Goal: Use online tool/utility: Utilize a website feature to perform a specific function

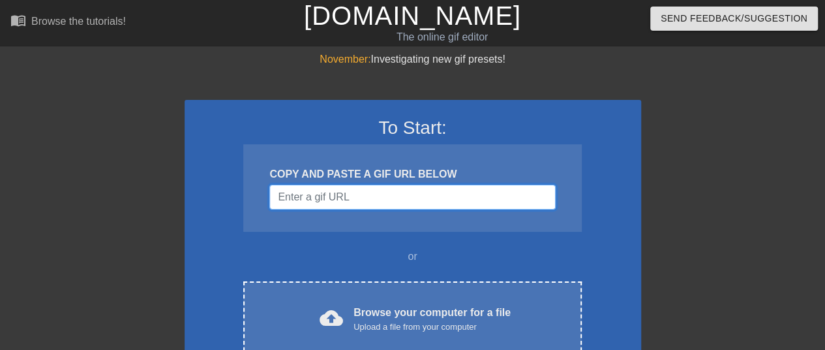
click at [399, 204] on input "Username" at bounding box center [412, 197] width 286 height 25
paste input "[URL][DOMAIN_NAME][PERSON_NAME]"
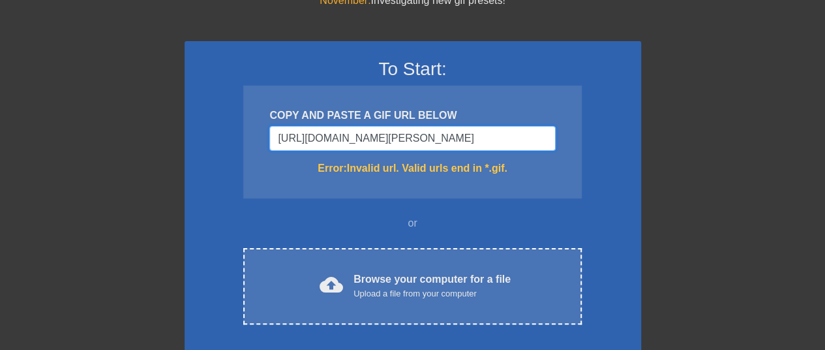
scroll to position [130, 0]
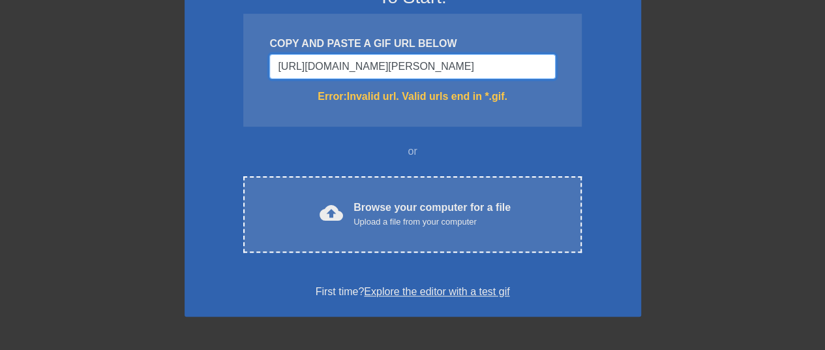
drag, startPoint x: 549, startPoint y: 68, endPoint x: 501, endPoint y: 71, distance: 48.3
click at [501, 71] on input "[URL][DOMAIN_NAME][PERSON_NAME]" at bounding box center [412, 66] width 286 height 25
type input "[URL][DOMAIN_NAME][PERSON_NAME]"
drag, startPoint x: 545, startPoint y: 67, endPoint x: 0, endPoint y: 91, distance: 545.8
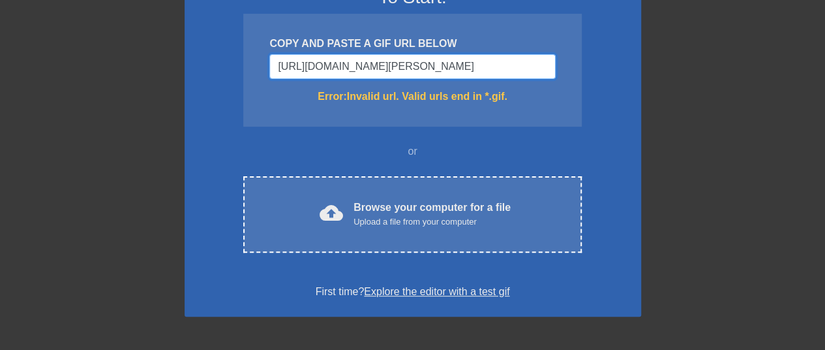
click at [0, 91] on div "November: Investigating new gif presets! To Start: COPY AND PASTE A GIF URL BEL…" at bounding box center [412, 253] width 825 height 664
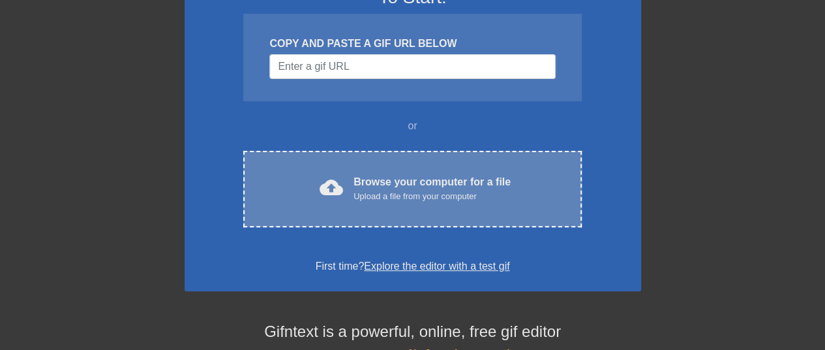
click at [369, 208] on div "cloud_upload Browse your computer for a file Upload a file from your computer C…" at bounding box center [412, 189] width 338 height 76
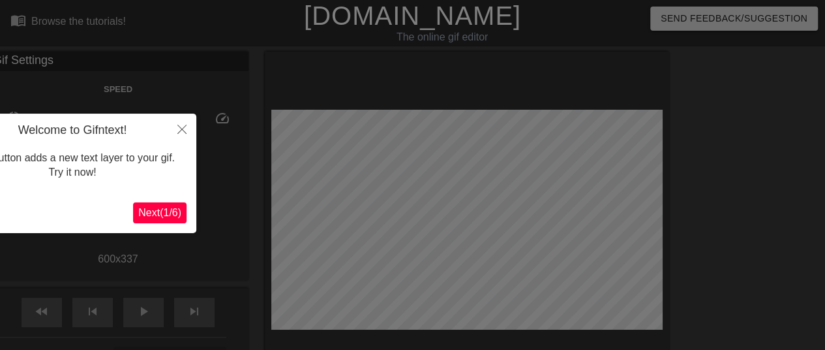
scroll to position [32, 0]
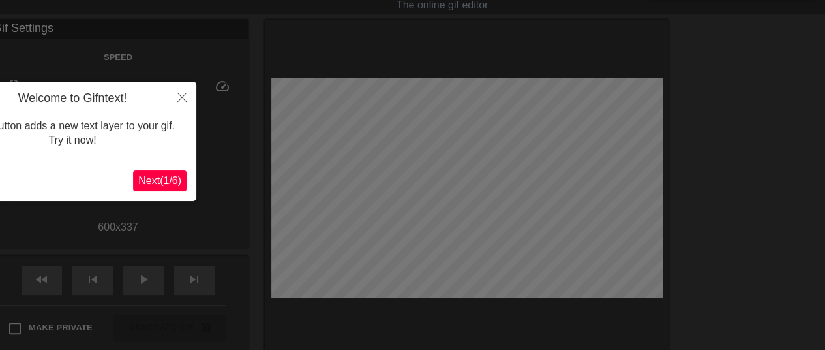
click at [157, 180] on span "Next ( 1 / 6 )" at bounding box center [159, 180] width 43 height 11
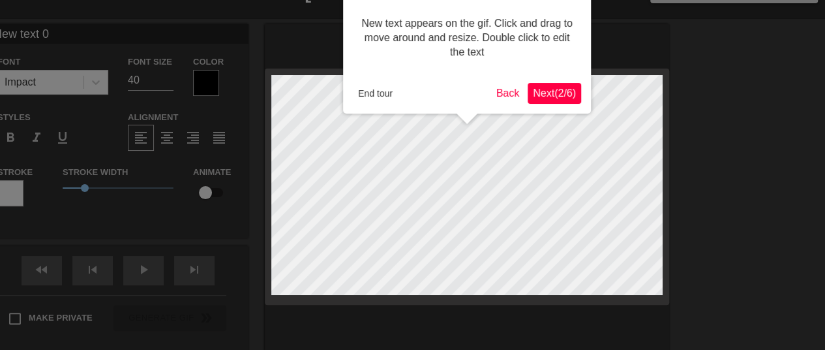
scroll to position [0, 0]
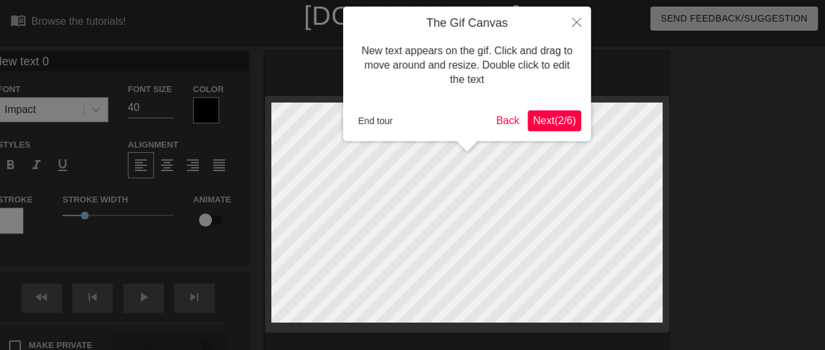
click at [549, 115] on span "Next ( 2 / 6 )" at bounding box center [554, 120] width 43 height 11
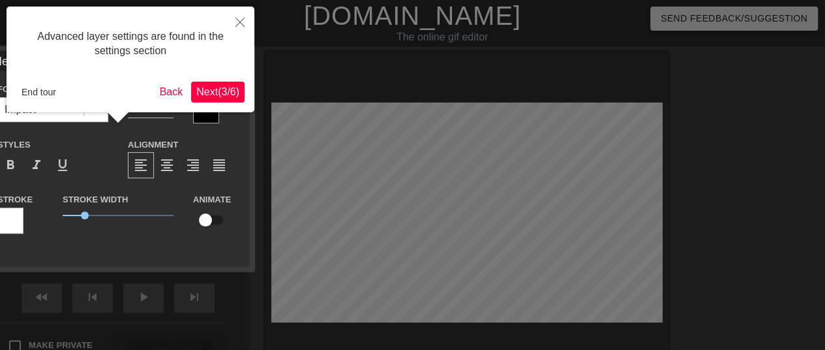
scroll to position [32, 0]
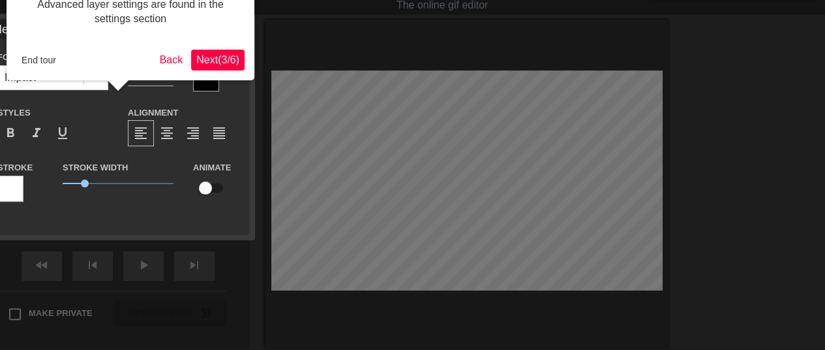
click at [217, 48] on div "Advanced layer settings are found in the settings section End tour Back Next ( …" at bounding box center [131, 28] width 248 height 106
click at [217, 50] on button "Next ( 3 / 6 )" at bounding box center [217, 60] width 53 height 21
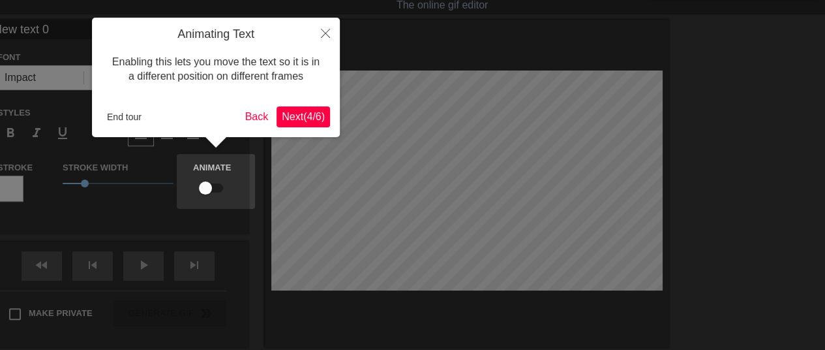
scroll to position [0, 0]
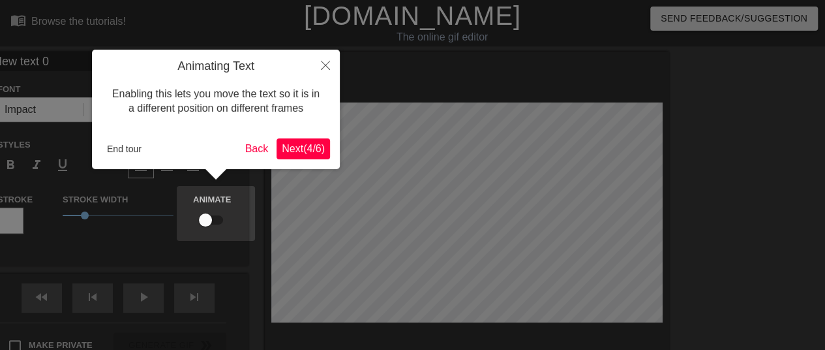
click at [297, 153] on span "Next ( 4 / 6 )" at bounding box center [303, 148] width 43 height 11
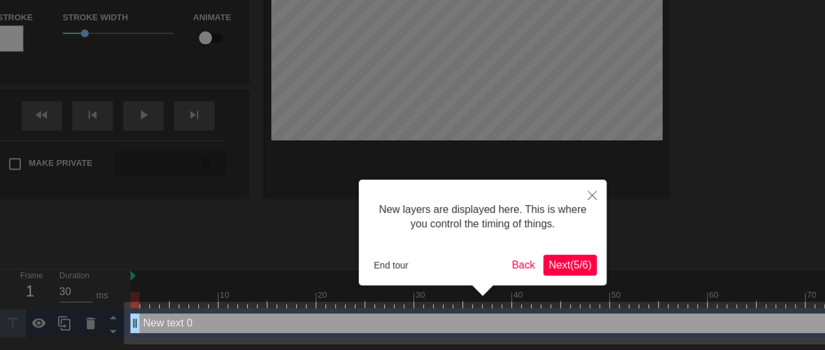
click at [571, 272] on button "Next ( 5 / 6 )" at bounding box center [569, 264] width 53 height 21
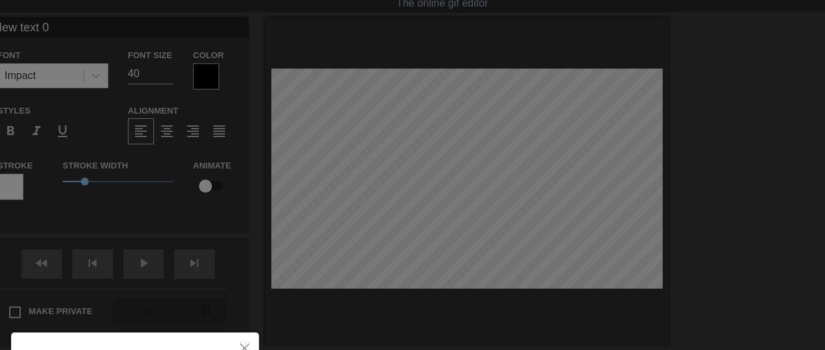
scroll to position [0, 0]
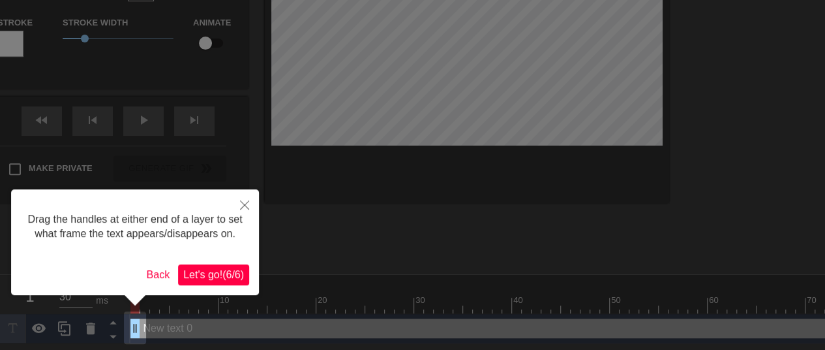
click at [220, 277] on span "Let's go! ( 6 / 6 )" at bounding box center [213, 274] width 61 height 11
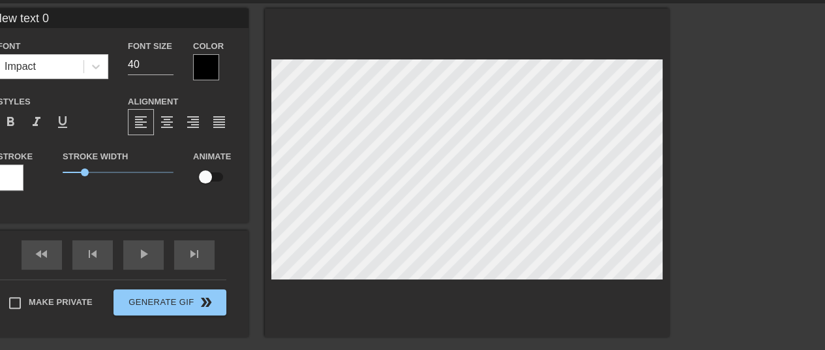
scroll to position [42, 0]
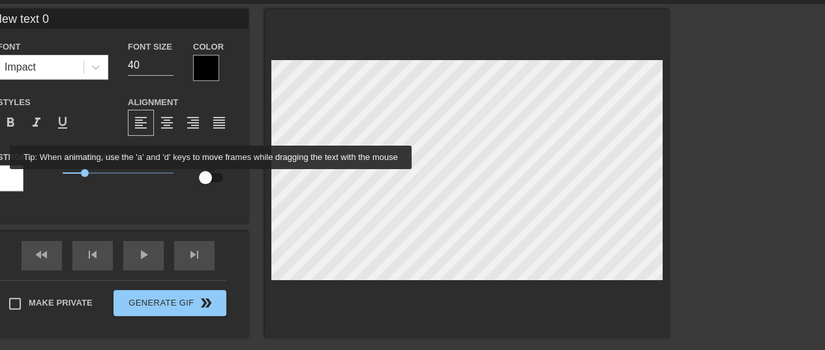
click at [213, 175] on input "checkbox" at bounding box center [205, 177] width 74 height 25
checkbox input "true"
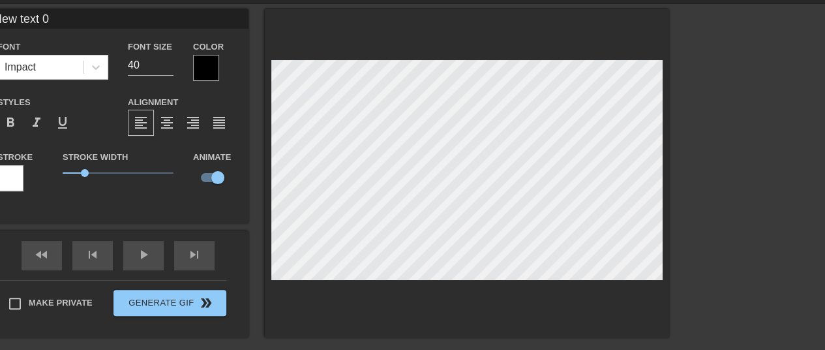
scroll to position [2, 3]
type input "S"
type textarea "S"
type input "W"
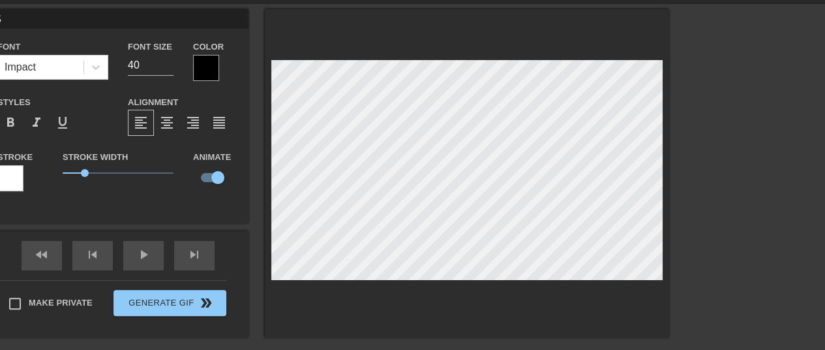
type textarea "W"
type input "Wy"
type textarea "Wy"
type input "Wyd"
type textarea "[PERSON_NAME]"
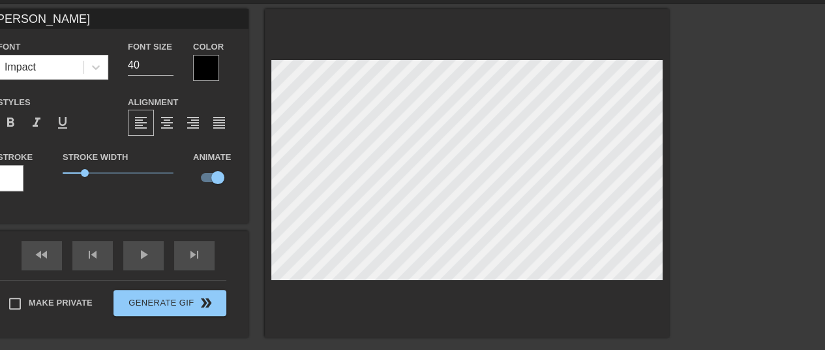
type input "Wydaj"
type textarea "Wydaj"
type input "Wydajk"
type textarea "Wydajk"
type input "Wydajka"
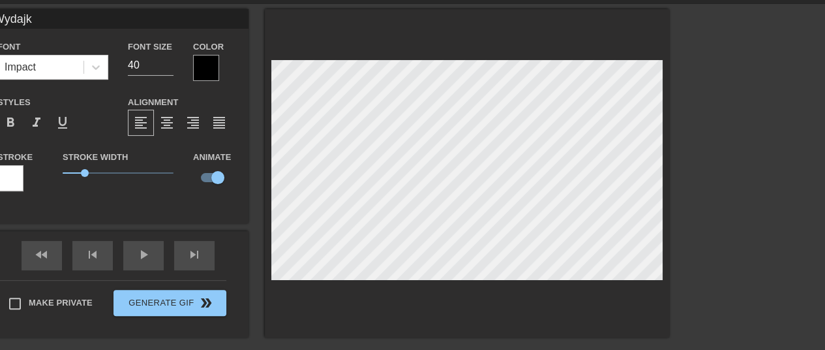
type textarea "Wydajka"
type input "Wydajka"
type textarea "Wydajka S"
type input "Wydajka Sa"
type textarea "Wydajka Sa"
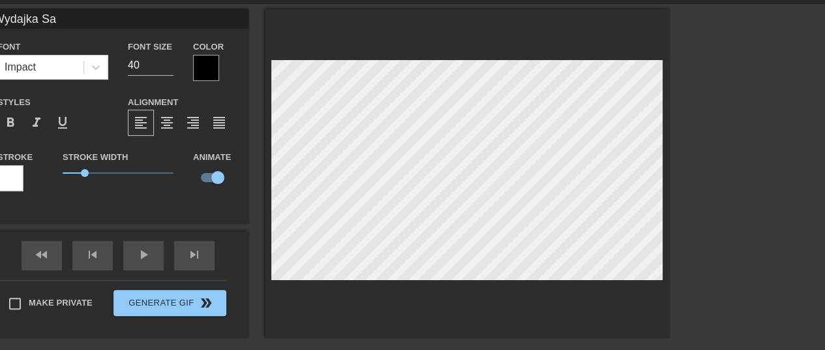
type input "[PERSON_NAME]"
type textarea "[PERSON_NAME]"
type input "Wydajka Same"
type textarea "Wydajka Same"
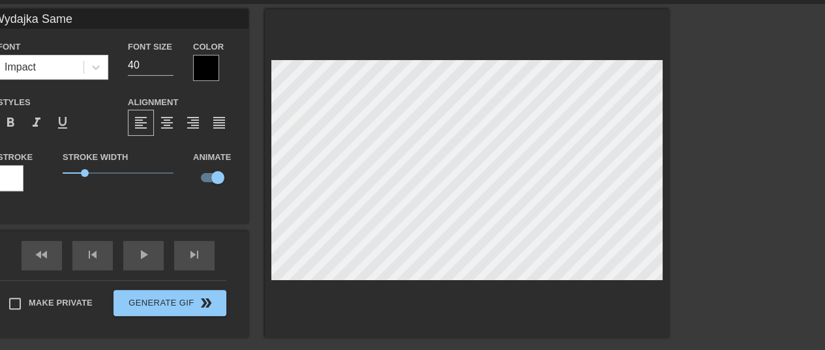
type input "[PERSON_NAME]"
type textarea "[PERSON_NAME]"
type input "[PERSON_NAME]"
type textarea "[PERSON_NAME]"
type input "[PERSON_NAME]"
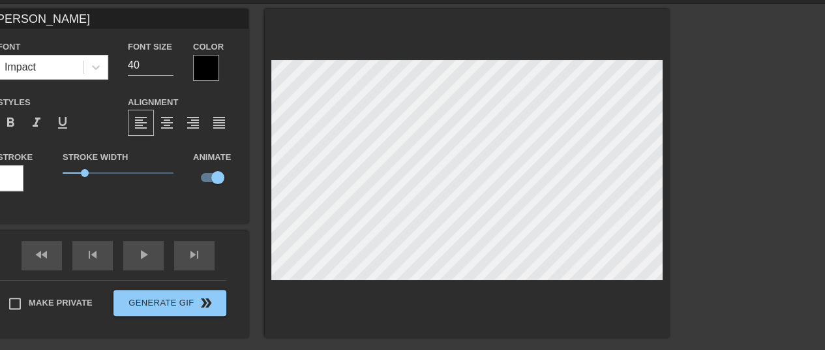
type textarea "[PERSON_NAME]"
type input "[PERSON_NAME]"
type textarea "[PERSON_NAME]"
type input "[PERSON_NAME]"
type textarea "[PERSON_NAME]"
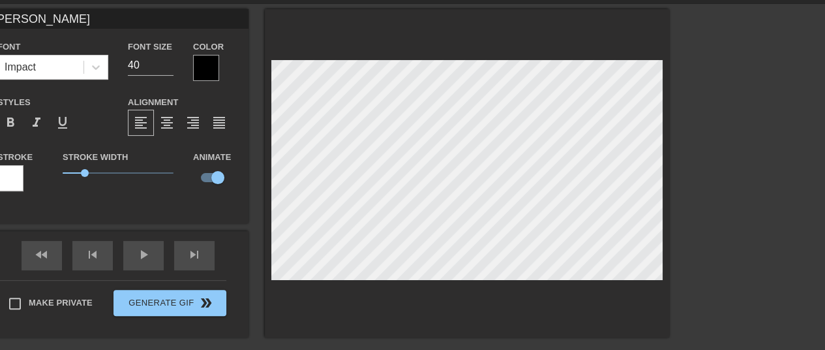
type input "[PERSON_NAME]"
type textarea "[PERSON_NAME]"
type input "[PERSON_NAME]"
type textarea "[PERSON_NAME]"
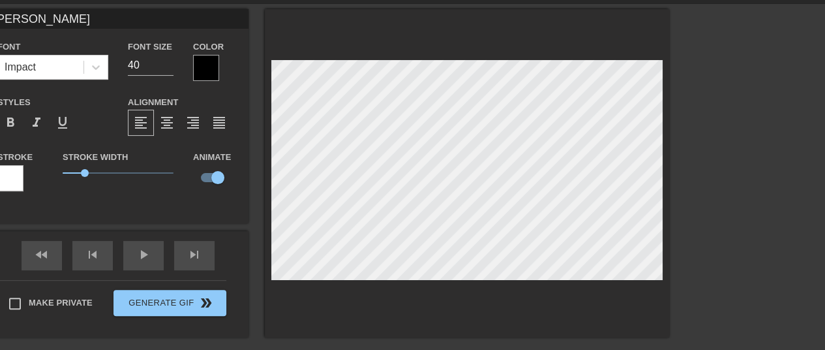
type input "[PERSON_NAME]"
type textarea "[PERSON_NAME]"
type input "[PERSON_NAME]"
type textarea "[PERSON_NAME]"
type input "[PERSON_NAME]"
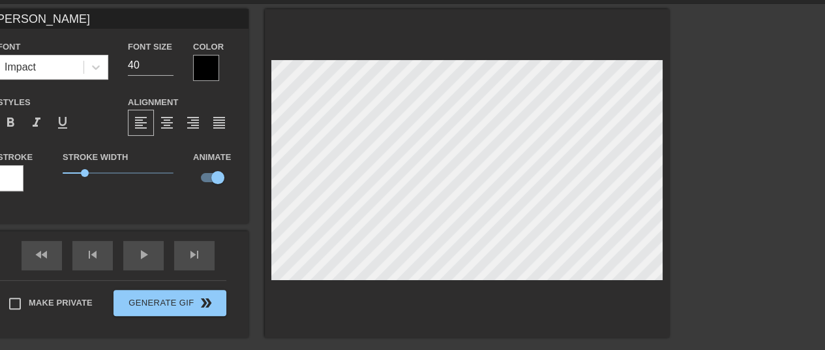
scroll to position [3, 3]
type textarea "[PERSON_NAME]"
click at [76, 70] on div "Impact" at bounding box center [40, 66] width 85 height 23
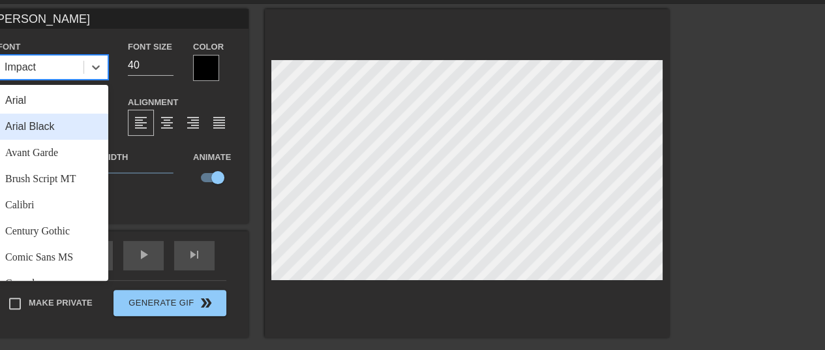
click at [68, 134] on div "Arial Black" at bounding box center [52, 127] width 111 height 26
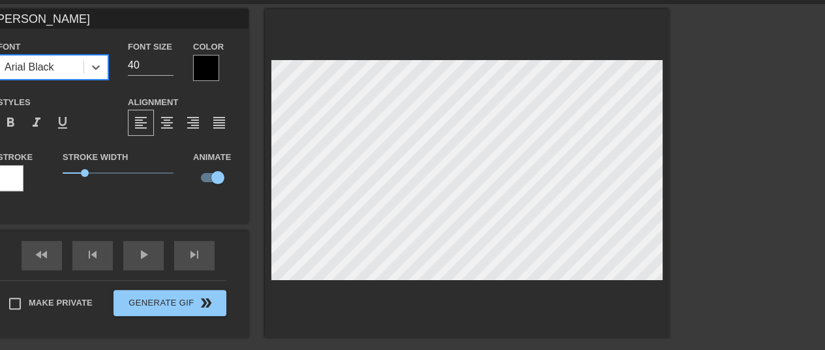
click at [72, 80] on div "Font option [PERSON_NAME], selected. 0 results available. Select is focused ,ty…" at bounding box center [53, 59] width 130 height 42
type input "WydajkaSamuela"
type textarea "WydajkaSamuela"
type input "WydajkaSamuela"
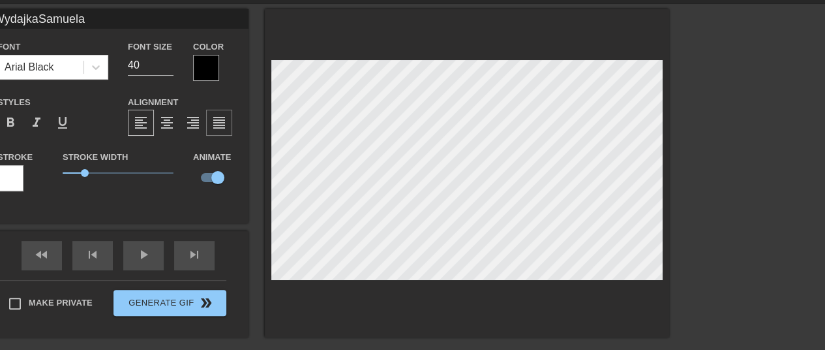
scroll to position [2, 2]
type textarea "[PERSON_NAME]"
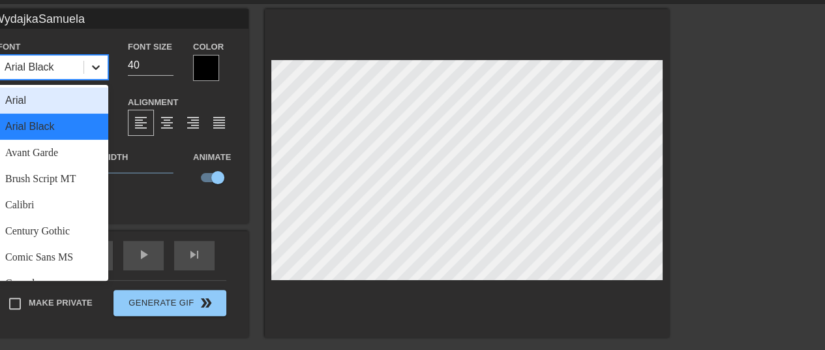
click at [99, 63] on icon at bounding box center [95, 67] width 13 height 13
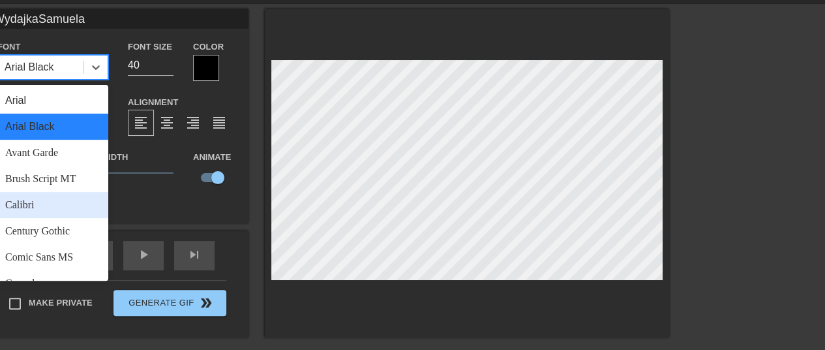
click at [53, 205] on div "Calibri" at bounding box center [52, 205] width 111 height 26
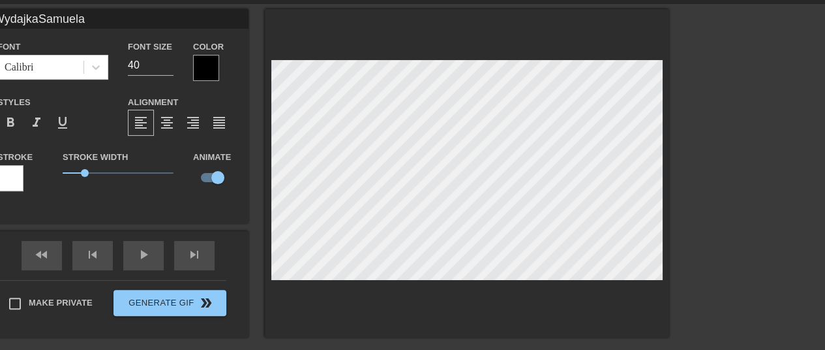
scroll to position [2, 1]
click at [82, 66] on div "Calibri" at bounding box center [40, 66] width 85 height 23
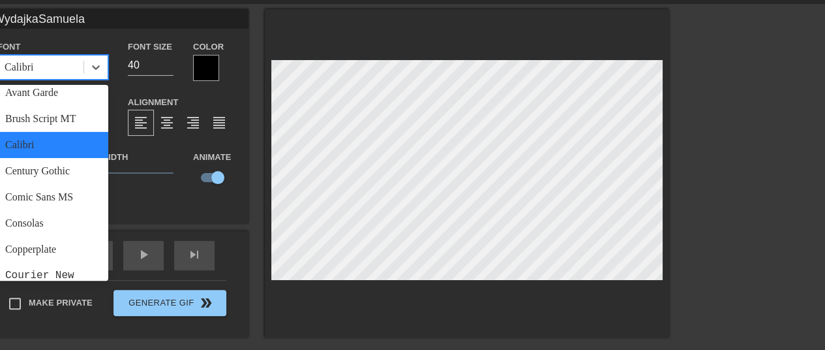
scroll to position [196, 0]
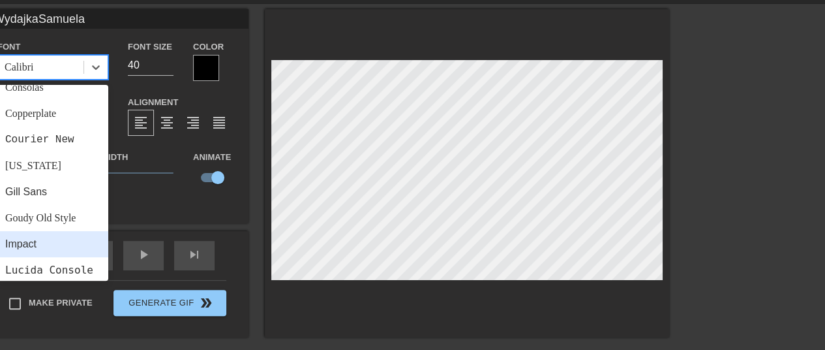
click at [53, 241] on div "Impact" at bounding box center [52, 244] width 111 height 26
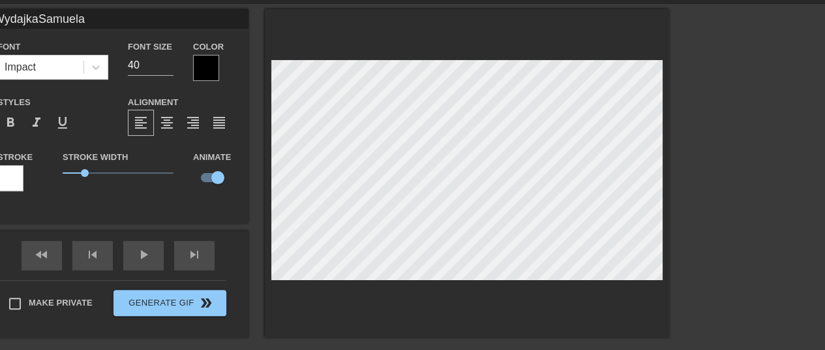
click at [209, 65] on div at bounding box center [206, 68] width 26 height 26
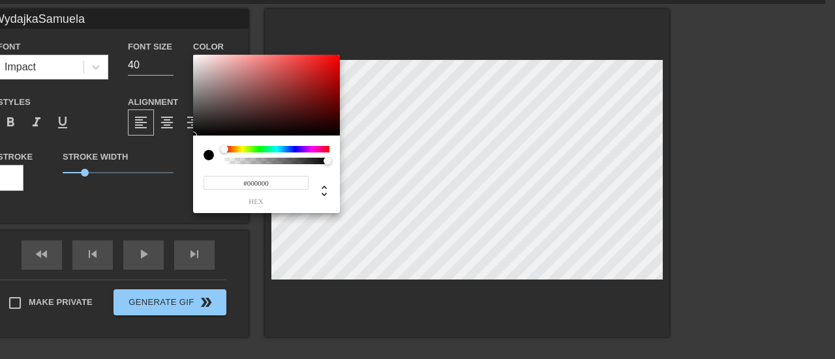
type input "WydajkaSamuela"
type input "0"
type input "WydajkaSamuela"
type input "0.19"
type input "WydajkaSamuela"
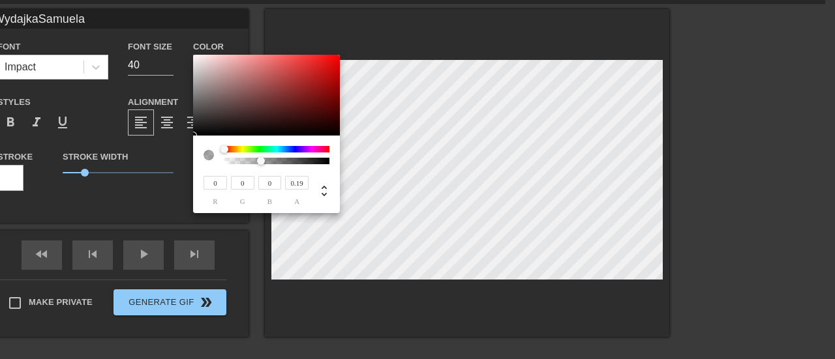
type input "0.03"
type input "WydajkaSamuela"
type input "0"
drag, startPoint x: 325, startPoint y: 161, endPoint x: 177, endPoint y: 155, distance: 147.5
click at [177, 155] on div "0 r 0 g 0 b 0 a" at bounding box center [417, 179] width 835 height 359
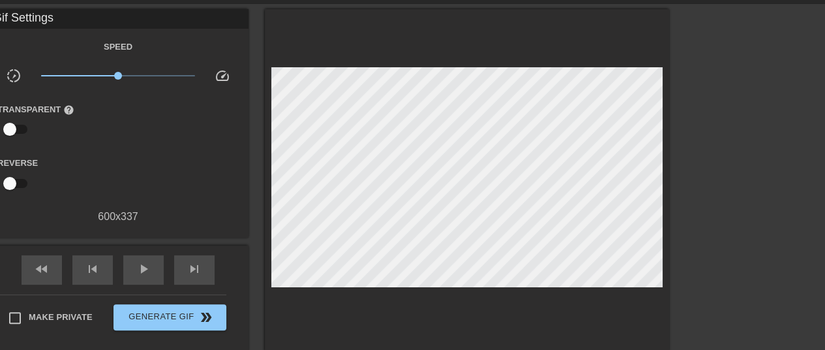
click at [14, 177] on input "checkbox" at bounding box center [10, 183] width 74 height 25
checkbox input "true"
type input "40"
click at [18, 181] on input "checkbox" at bounding box center [22, 183] width 74 height 25
checkbox input "false"
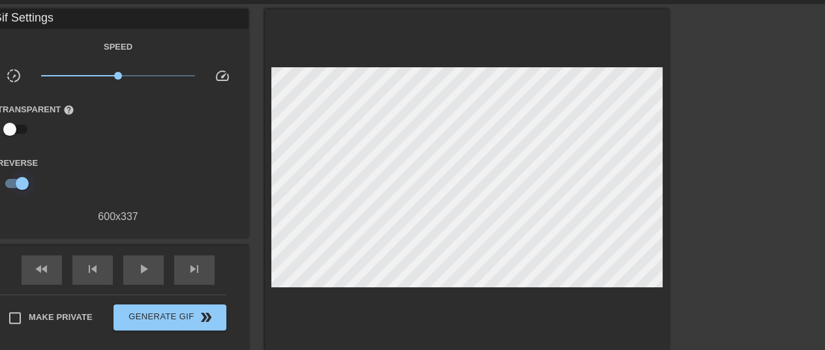
type input "30"
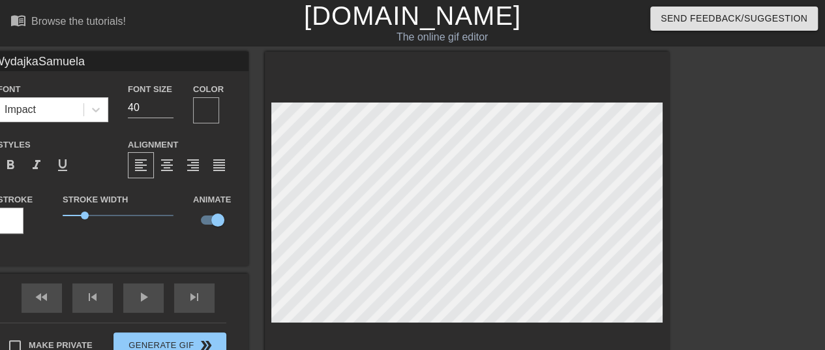
click at [12, 217] on div at bounding box center [10, 220] width 26 height 26
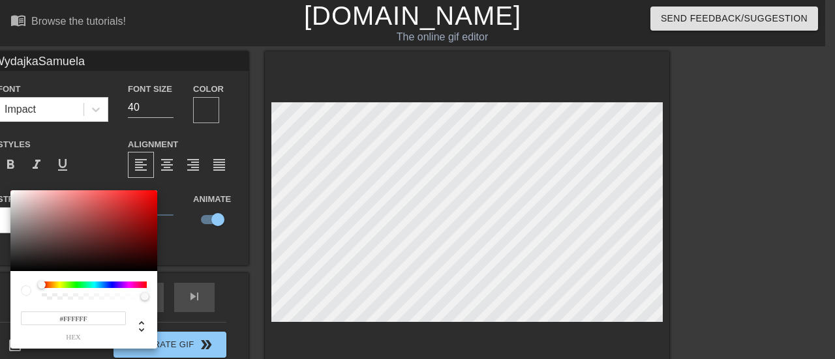
click at [91, 279] on div "#FFFFFF hex" at bounding box center [83, 310] width 147 height 78
drag, startPoint x: 85, startPoint y: 287, endPoint x: 163, endPoint y: 284, distance: 78.3
click at [163, 285] on div "#FFFFFF hex" at bounding box center [417, 179] width 835 height 359
type input "WydajkaSamuela"
type input "#4E0A0B"
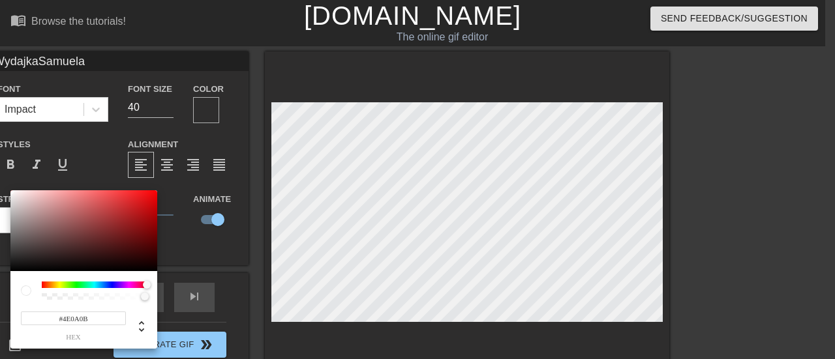
type input "WydajkaSamuela"
type input "#4C0A0B"
type input "WydajkaSamuela"
type input "#410A0A"
type input "WydajkaSamuela"
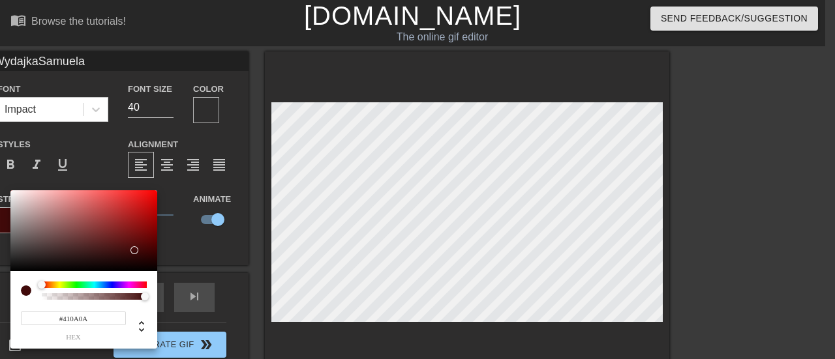
type input "#000000"
type input "WydajkaSamuela"
type input "#9B2D2E"
type input "WydajkaSamuela"
type input "#1E0808"
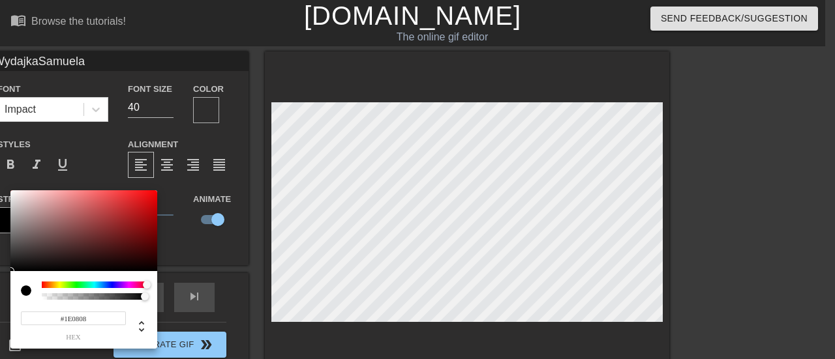
type input "WydajkaSamuela"
type input "#751111"
type input "WydajkaSamuela"
type input "#E80000"
type input "WydajkaSamuela"
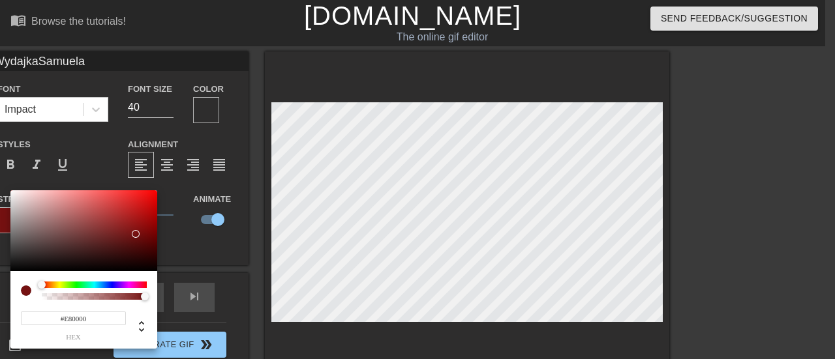
type input "#FF0000"
type input "WydajkaSamuela"
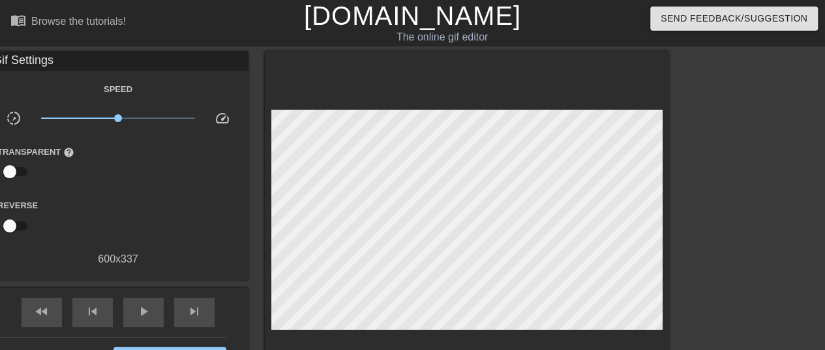
click at [13, 221] on input "checkbox" at bounding box center [10, 225] width 74 height 25
checkbox input "true"
type input "40"
click at [18, 221] on input "checkbox" at bounding box center [22, 225] width 74 height 25
checkbox input "false"
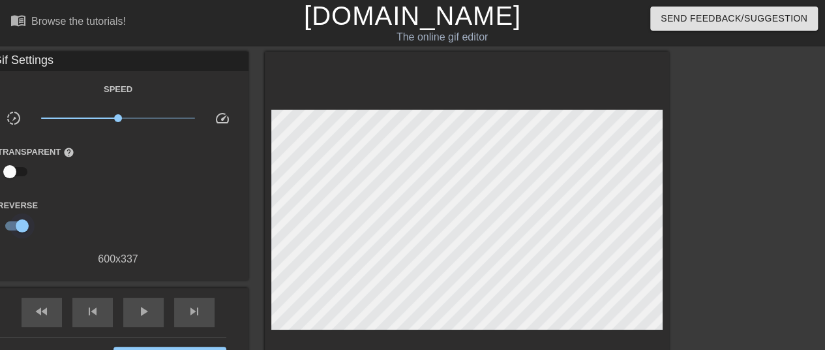
type input "30"
click at [23, 175] on input "checkbox" at bounding box center [10, 171] width 74 height 25
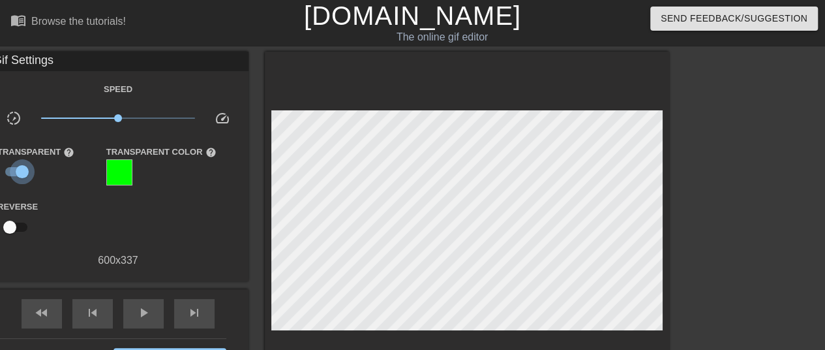
click at [23, 175] on input "checkbox" at bounding box center [22, 171] width 74 height 25
checkbox input "false"
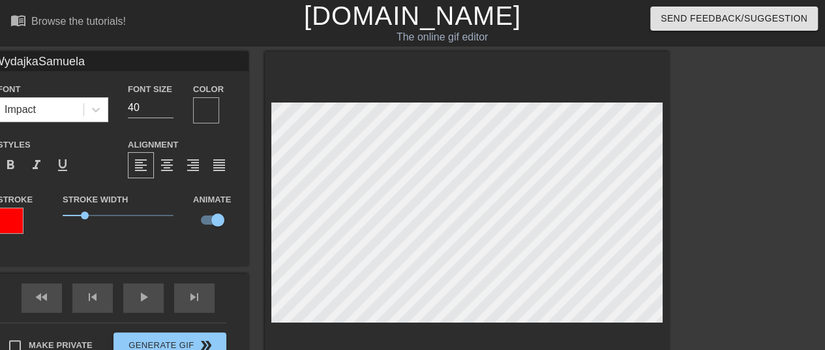
click at [204, 118] on div at bounding box center [206, 110] width 26 height 26
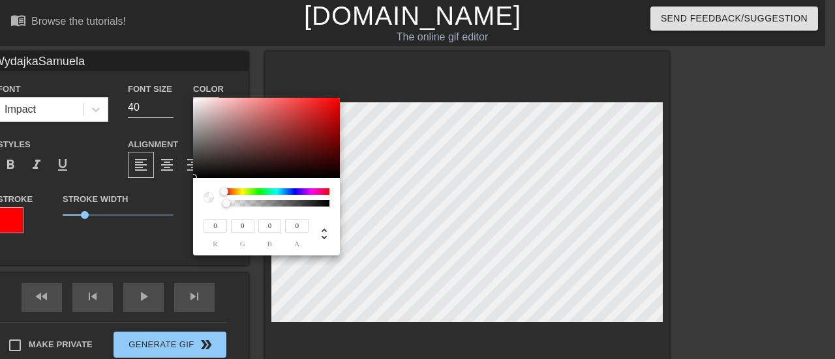
type input "WydajkaSamuela"
type input "0.29"
type input "WydajkaSamuela"
type input "0.3"
type input "WydajkaSamuela"
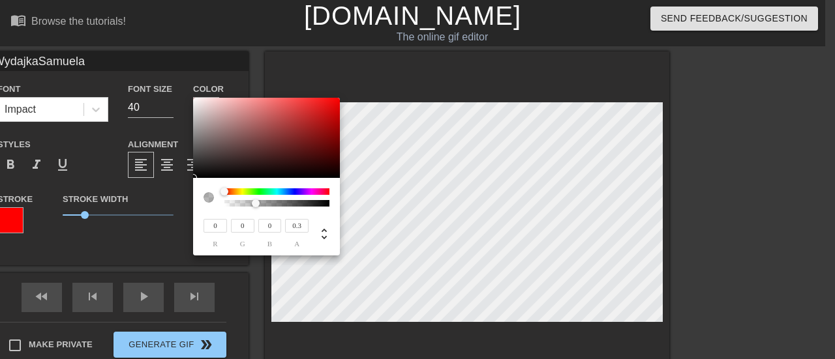
type input "0.33"
type input "WydajkaSamuela"
type input "0.35"
type input "WydajkaSamuela"
type input "0.37"
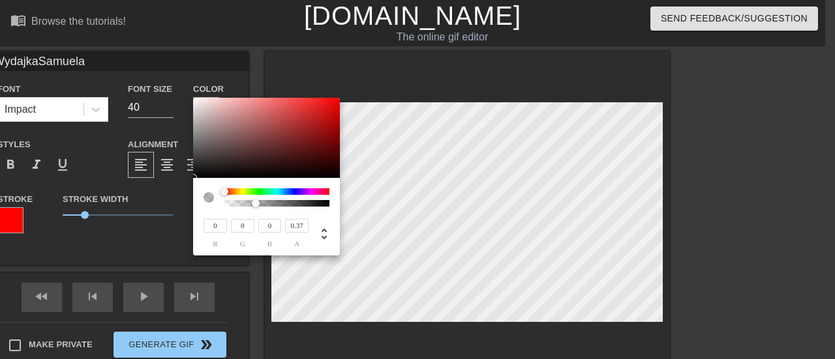
type input "WydajkaSamuela"
type input "0.42"
type input "WydajkaSamuela"
type input "0.45"
type input "WydajkaSamuela"
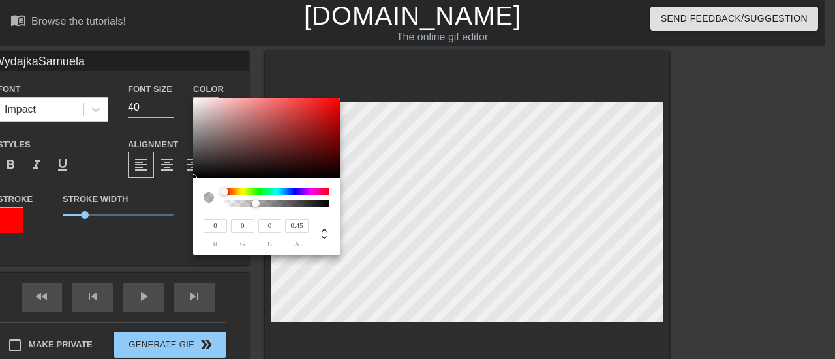
type input "0.49"
type input "WydajkaSamuela"
type input "0.53"
type input "WydajkaSamuela"
type input "0.56"
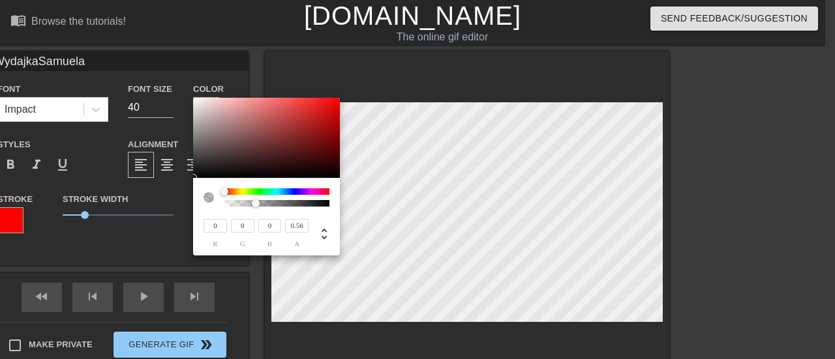
type input "WydajkaSamuela"
type input "0.58"
type input "WydajkaSamuela"
type input "0.59"
type input "WydajkaSamuela"
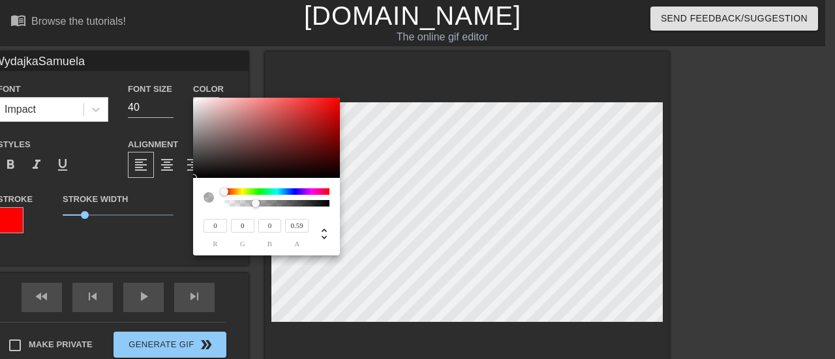
type input "0.6"
type input "WydajkaSamuela"
type input "0.61"
type input "WydajkaSamuela"
type input "0.62"
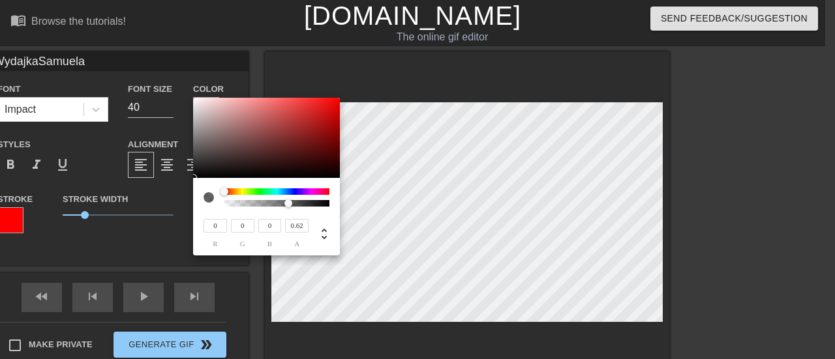
type input "WydajkaSamuela"
type input "0.63"
type input "WydajkaSamuela"
type input "0.64"
type input "WydajkaSamuela"
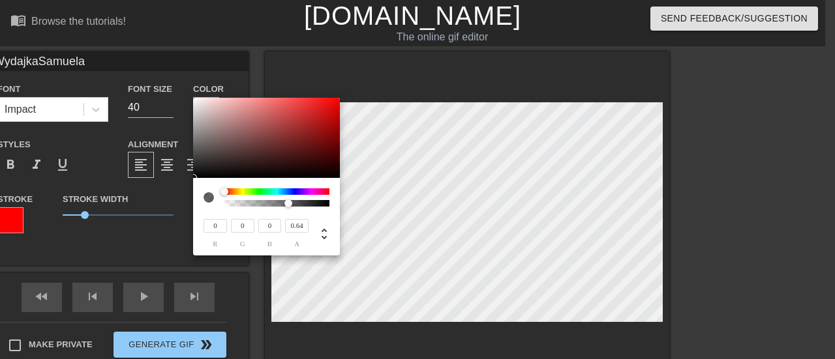
type input "0.66"
type input "WydajkaSamuela"
type input "0.67"
type input "WydajkaSamuela"
type input "0.7"
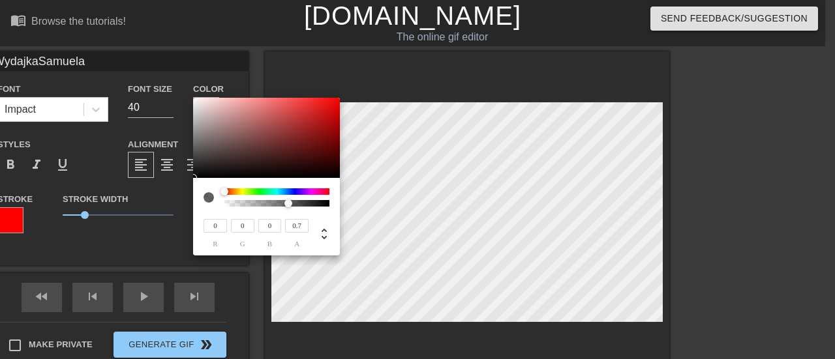
type input "WydajkaSamuela"
type input "0.72"
type input "WydajkaSamuela"
type input "0.77"
type input "WydajkaSamuela"
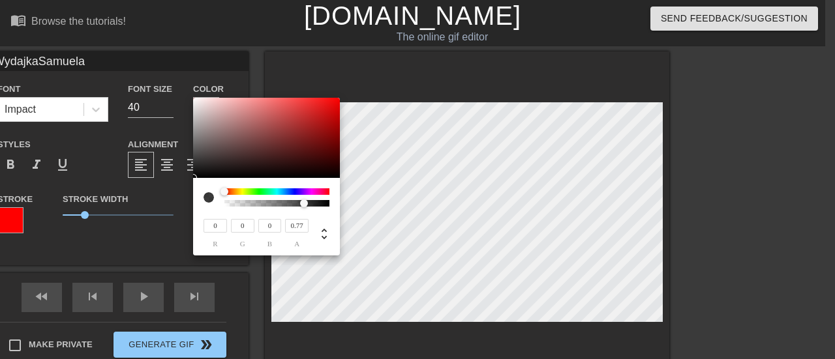
type input "0.81"
type input "WydajkaSamuela"
type input "0.85"
type input "WydajkaSamuela"
type input "0.88"
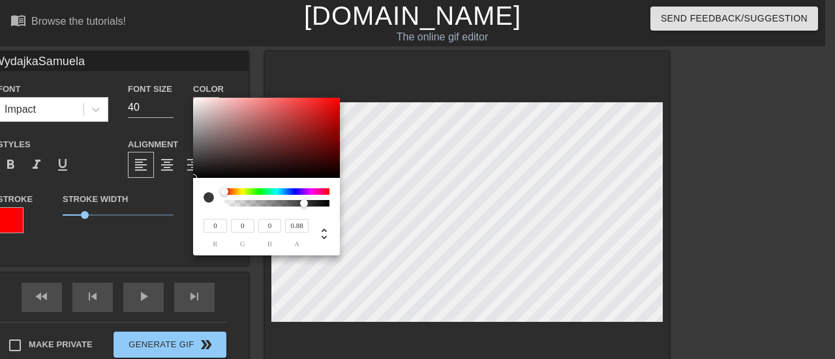
type input "WydajkaSamuela"
type input "0.96"
type input "WydajkaSamuela"
type input "1"
type input "WydajkaSamuela"
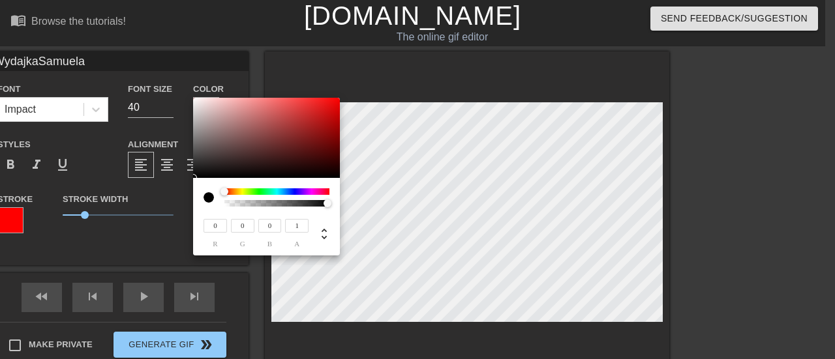
type input "0.98"
type input "WydajkaSamuela"
type input "0.96"
type input "WydajkaSamuela"
type input "0.97"
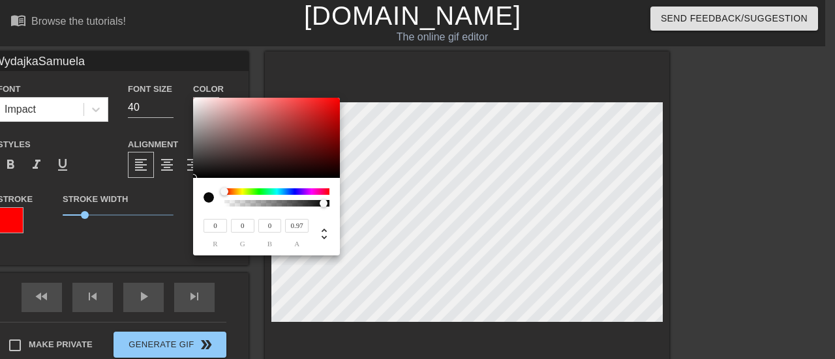
type input "WydajkaSamuela"
type input "0.99"
type input "WydajkaSamuela"
type input "1"
drag, startPoint x: 256, startPoint y: 203, endPoint x: 347, endPoint y: 203, distance: 91.3
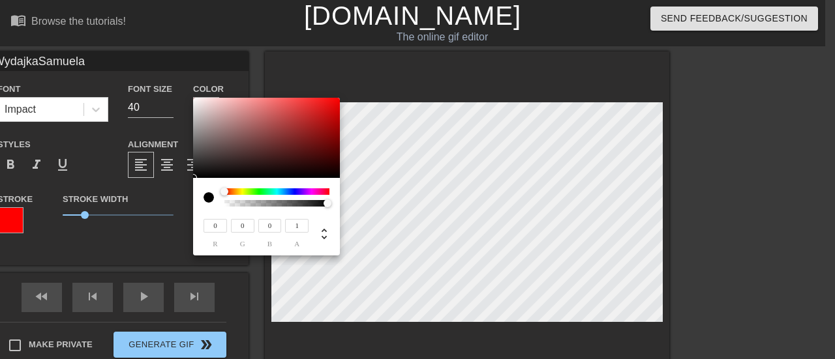
click at [347, 203] on div "0 r 0 g 0 b 1 a" at bounding box center [417, 179] width 835 height 359
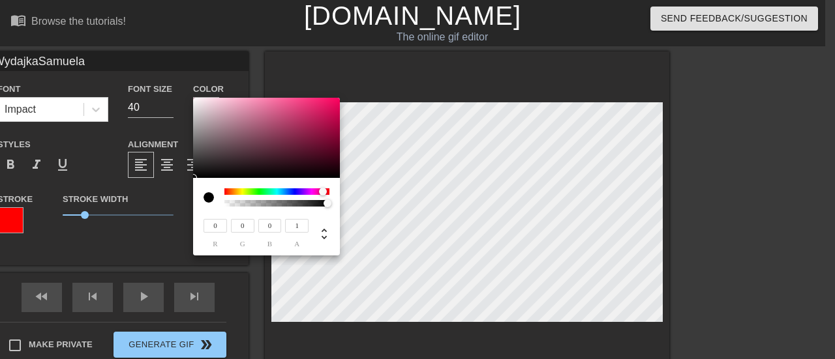
click at [326, 189] on div at bounding box center [323, 192] width 8 height 8
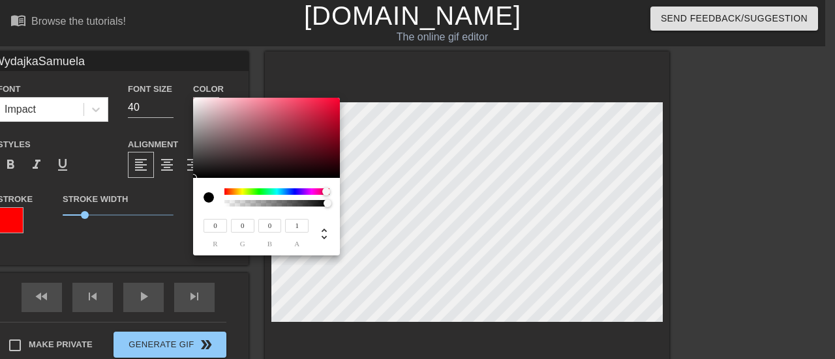
type input "WydajkaSamuela"
type input "0.99"
type input "WydajkaSamuela"
type input "0.8"
type input "WydajkaSamuela"
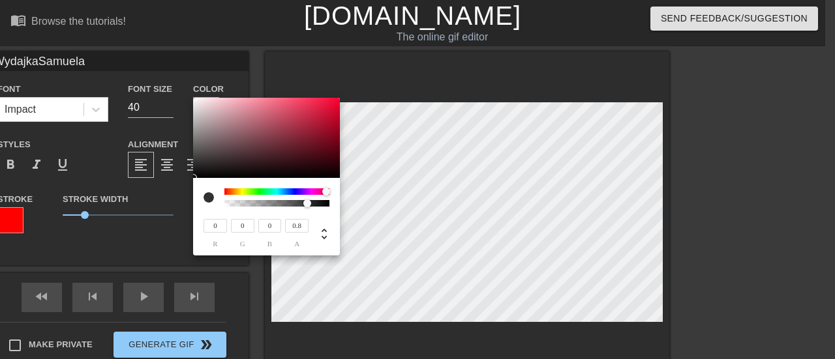
type input "0.6"
type input "WydajkaSamuela"
type input "0.56"
type input "WydajkaSamuela"
type input "0.34"
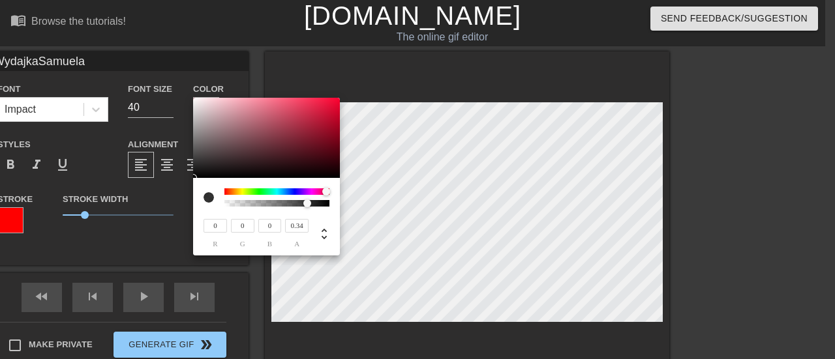
type input "WydajkaSamuela"
type input "0.22"
type input "WydajkaSamuela"
type input "0.09"
type input "WydajkaSamuela"
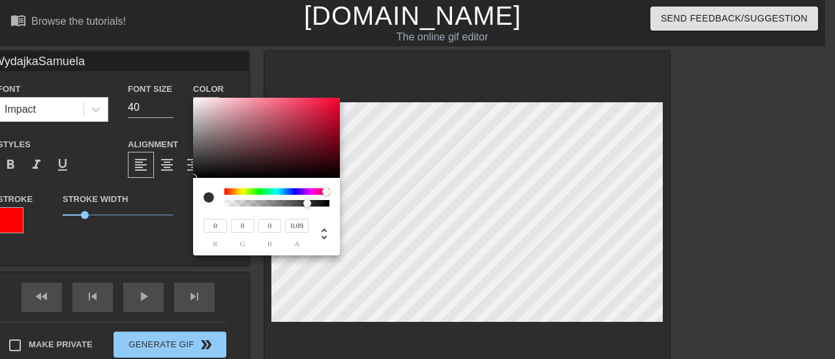
type input "0"
type input "WydajkaSamuela"
type input "0.07"
type input "WydajkaSamuela"
type input "1"
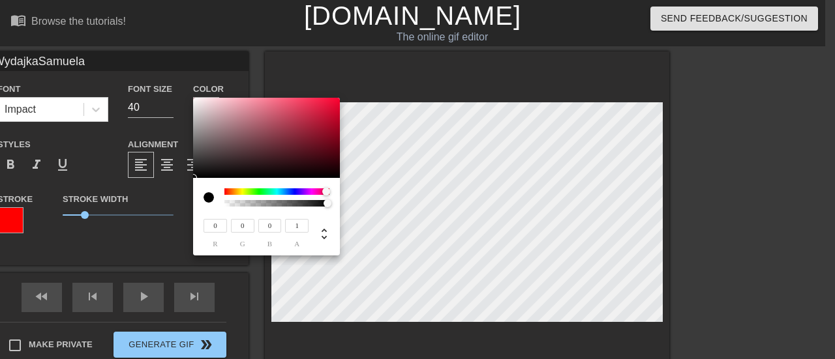
drag, startPoint x: 327, startPoint y: 204, endPoint x: 352, endPoint y: 213, distance: 25.8
click at [352, 213] on div "0 r 0 g 0 b 1 a" at bounding box center [417, 179] width 835 height 359
type input "WydajkaSamuela"
type input "0.94"
type input "WydajkaSamuela"
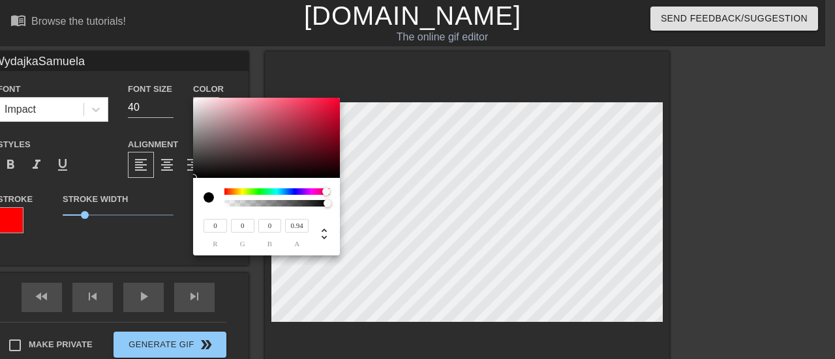
type input "0.95"
click at [323, 204] on div at bounding box center [276, 203] width 101 height 7
type input "WydajkaSamuela"
type input "0.92"
type input "WydajkaSamuela"
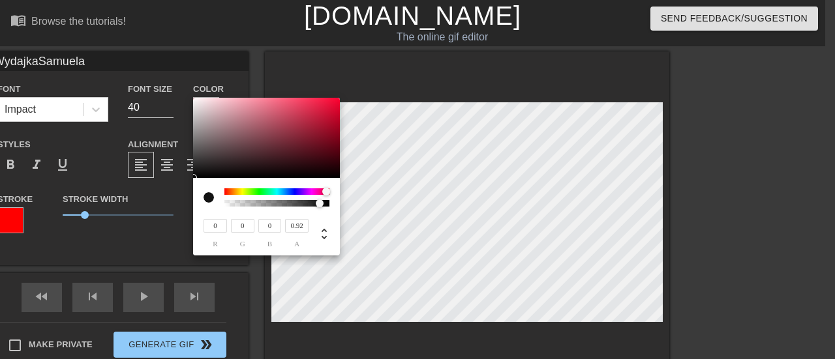
type input "0.94"
type input "WydajkaSamuela"
type input "0.98"
type input "WydajkaSamuela"
type input "0.99"
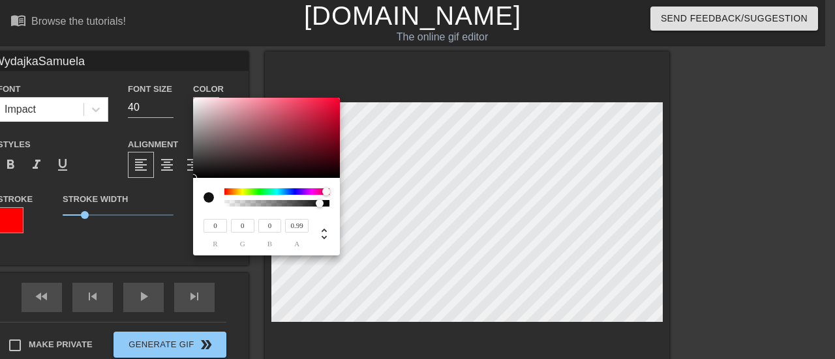
type input "WydajkaSamuela"
type input "1"
drag, startPoint x: 319, startPoint y: 205, endPoint x: 334, endPoint y: 207, distance: 15.1
click at [333, 207] on div at bounding box center [331, 204] width 8 height 8
click at [334, 207] on div at bounding box center [331, 204] width 8 height 8
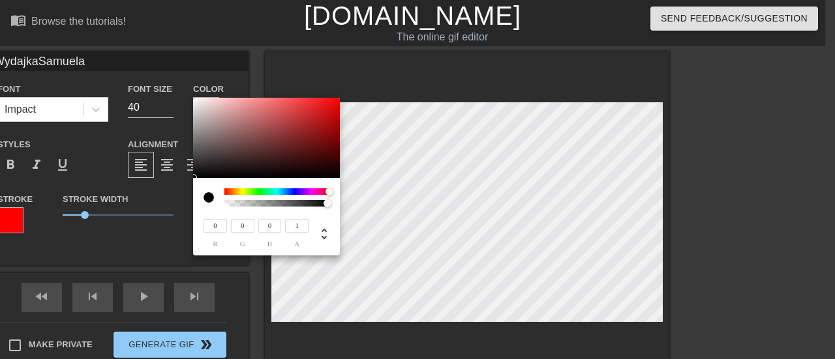
drag, startPoint x: 327, startPoint y: 191, endPoint x: 340, endPoint y: 185, distance: 14.3
click at [340, 197] on div "0 r 0 g 0 b 1 a" at bounding box center [417, 179] width 835 height 359
type input "WydajkaSamuela"
type input "69"
type input "13"
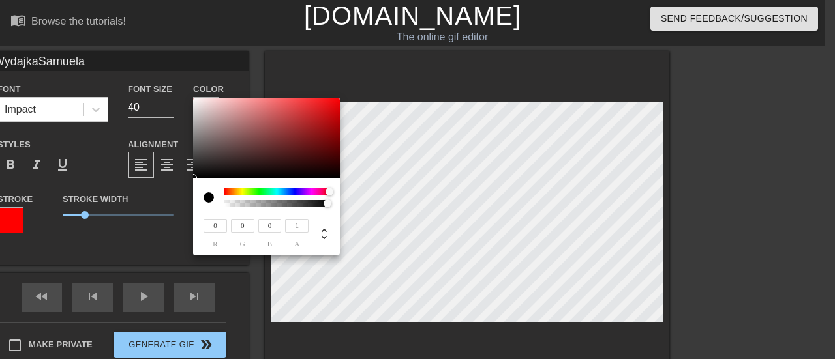
type input "14"
type input "WydajkaSamuela"
type input "75"
type input "16"
type input "17"
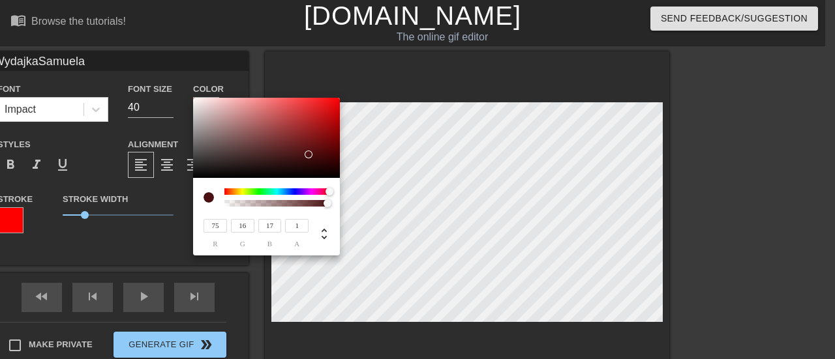
type input "WydajkaSamuela"
type input "219"
type input "188"
type input "WydajkaSamuela"
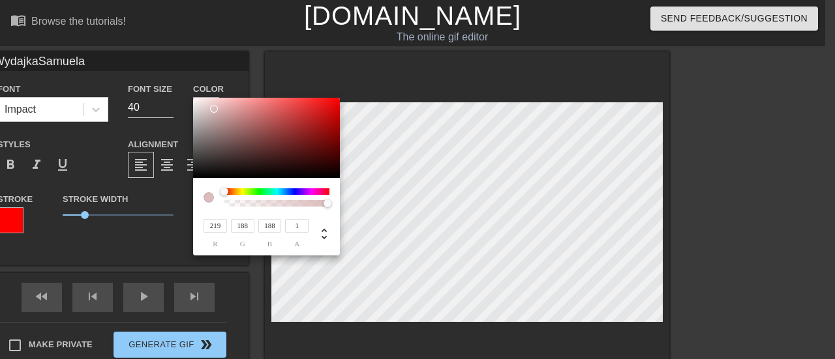
type input "211"
type input "160"
type input "WydajkaSamuela"
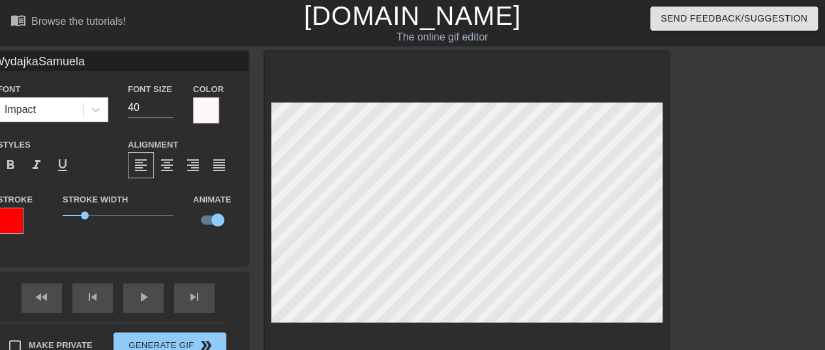
click at [8, 216] on div at bounding box center [10, 220] width 26 height 26
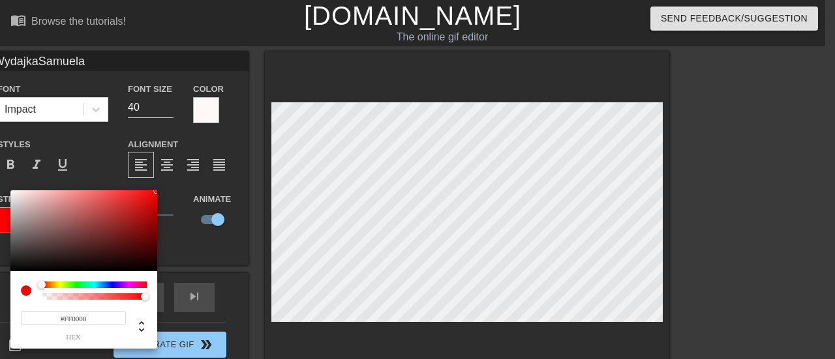
drag, startPoint x: 61, startPoint y: 292, endPoint x: 29, endPoint y: 289, distance: 32.7
click at [29, 289] on div at bounding box center [84, 291] width 126 height 18
drag, startPoint x: 43, startPoint y: 257, endPoint x: 3, endPoint y: 290, distance: 51.5
click at [0, 277] on div "#000000 hex" at bounding box center [417, 179] width 835 height 359
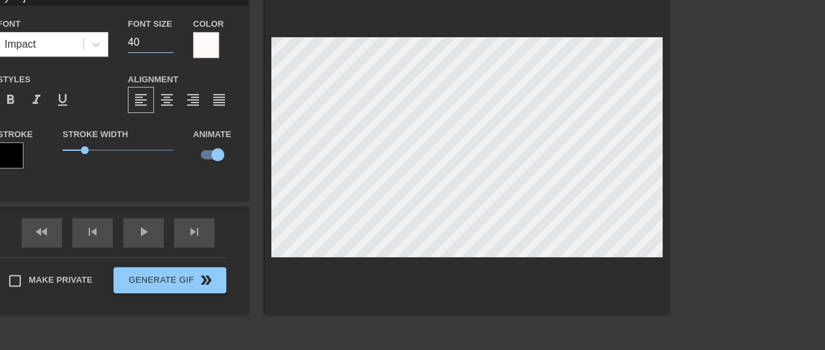
drag, startPoint x: 128, startPoint y: 108, endPoint x: 111, endPoint y: 108, distance: 17.0
click at [111, 108] on div "Font Impact Font Size 40 Color Styles format_bold format_italic format_underlin…" at bounding box center [117, 98] width 241 height 164
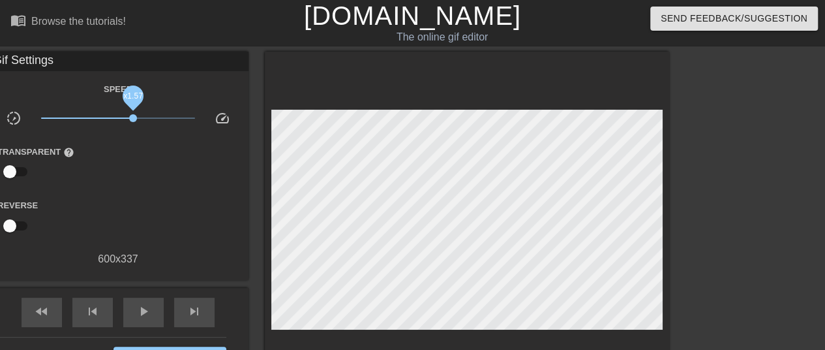
drag, startPoint x: 117, startPoint y: 119, endPoint x: 134, endPoint y: 121, distance: 16.4
click at [134, 121] on span "x1.57" at bounding box center [133, 118] width 8 height 8
click at [147, 308] on span "play_arrow" at bounding box center [144, 311] width 16 height 16
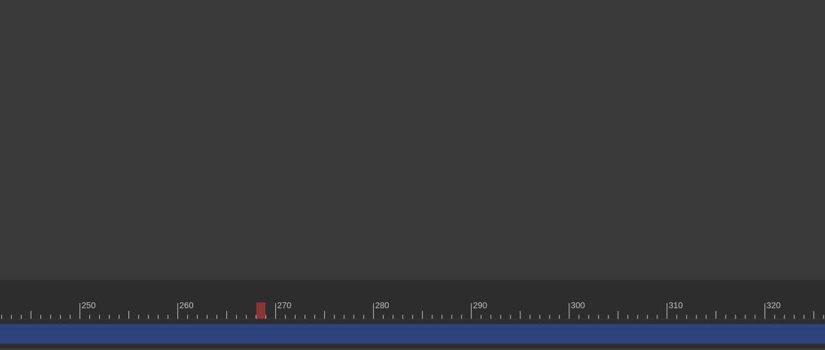
scroll to position [173, 2684]
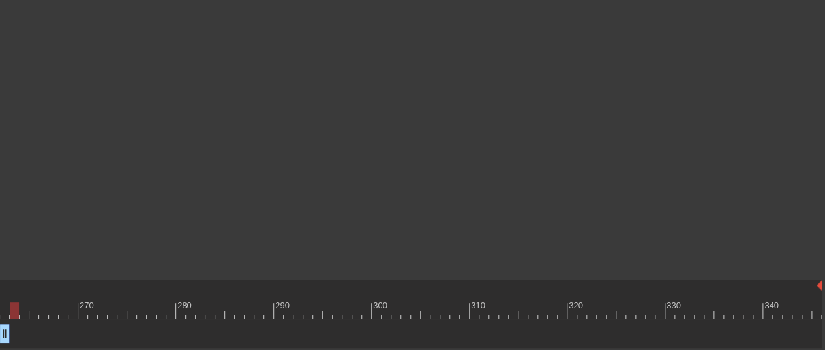
drag, startPoint x: 815, startPoint y: 333, endPoint x: 0, endPoint y: 341, distance: 815.4
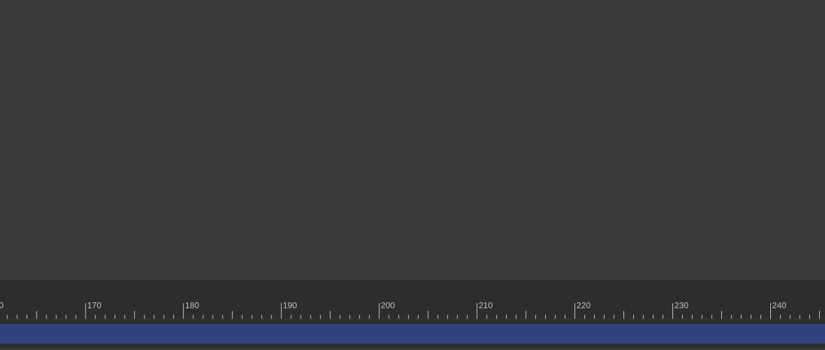
scroll to position [173, 1995]
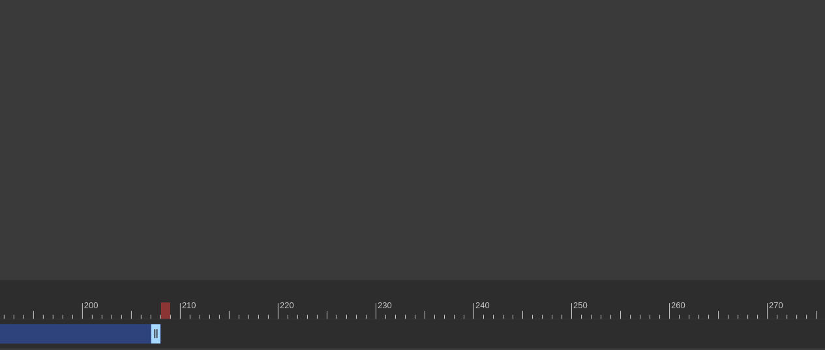
drag, startPoint x: 693, startPoint y: 335, endPoint x: 153, endPoint y: 298, distance: 542.1
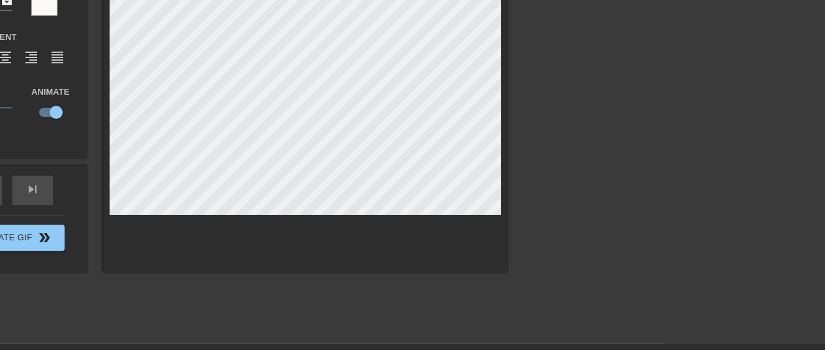
scroll to position [173, 162]
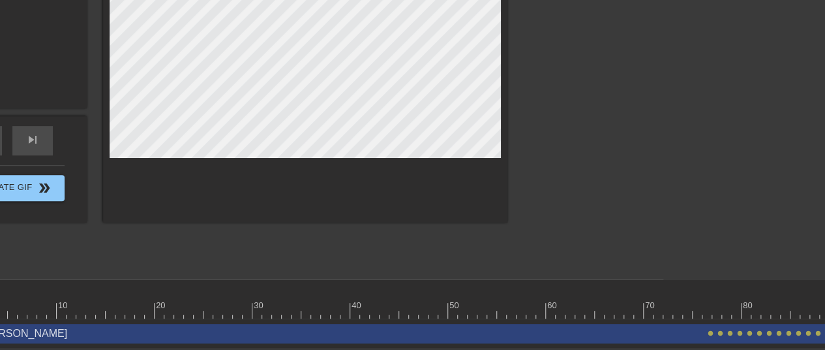
drag, startPoint x: 131, startPoint y: 349, endPoint x: 125, endPoint y: 352, distance: 6.7
click at [125, 348] on html "menu_book Browse the tutorials! [DOMAIN_NAME] The online gif editor Send Feedba…" at bounding box center [250, 88] width 825 height 520
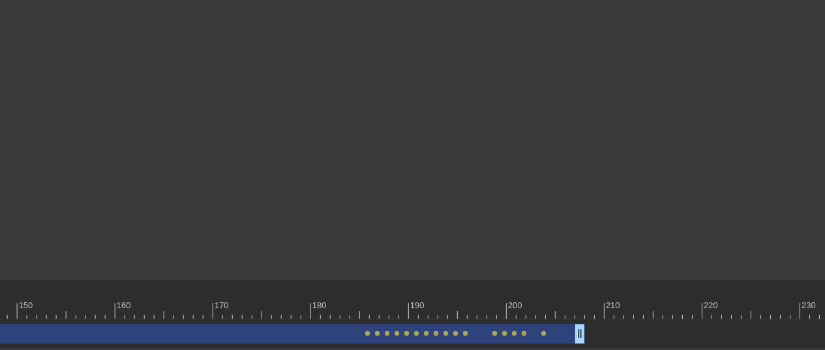
scroll to position [173, 1565]
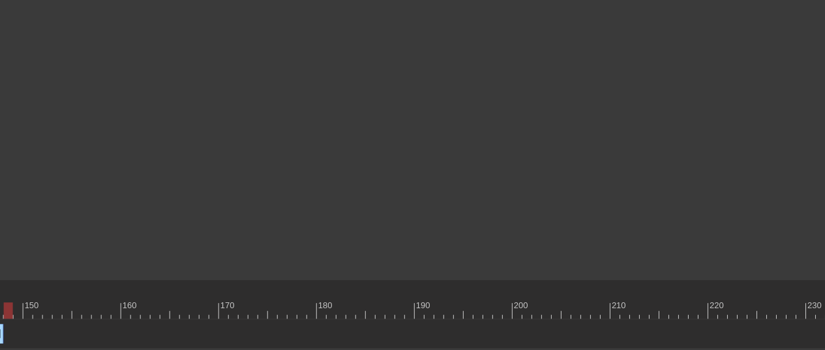
drag, startPoint x: 584, startPoint y: 334, endPoint x: 0, endPoint y: 299, distance: 585.5
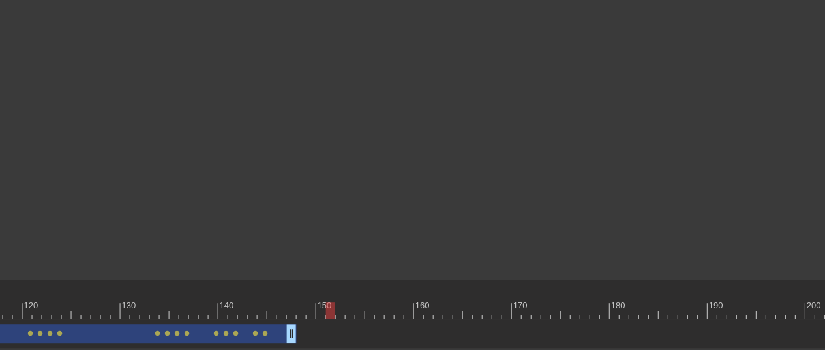
scroll to position [173, 1217]
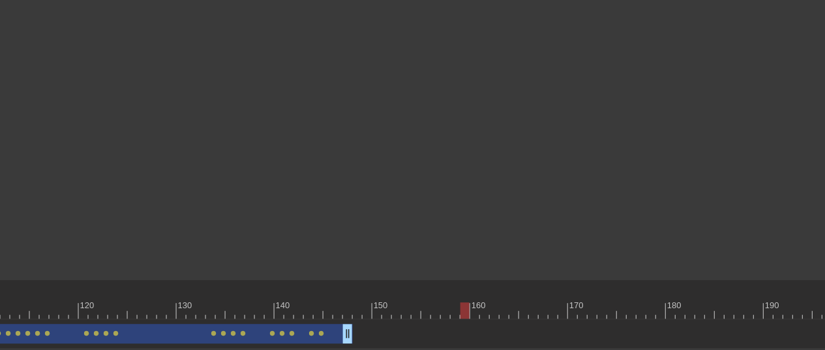
click at [222, 311] on div at bounding box center [602, 310] width 3376 height 16
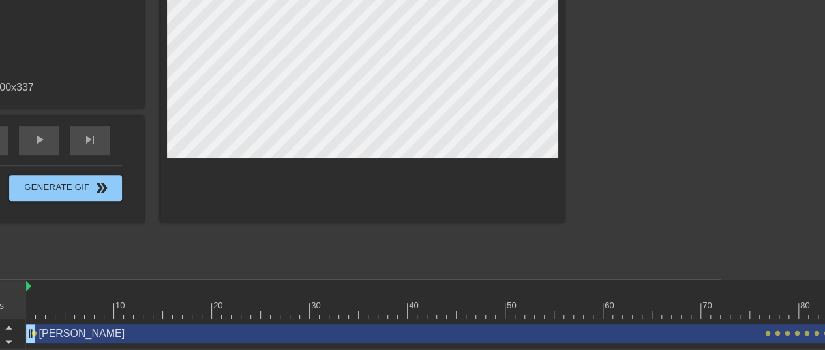
scroll to position [173, 0]
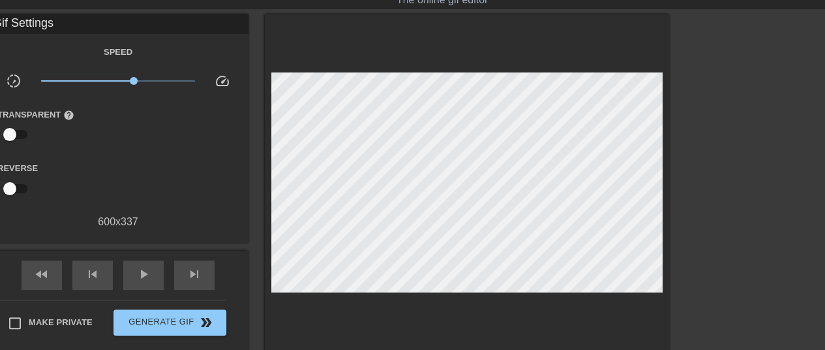
scroll to position [0, 0]
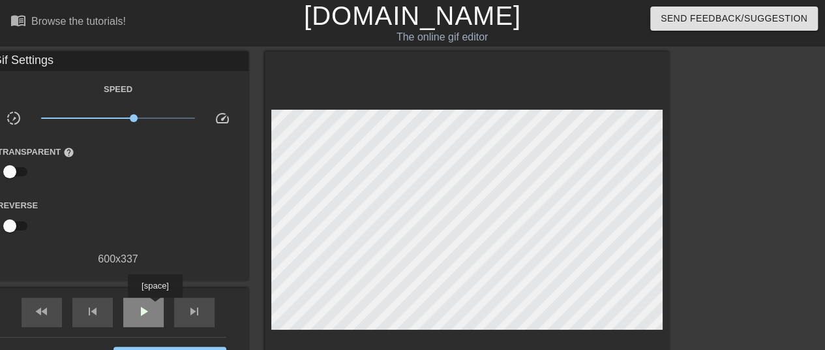
click at [155, 307] on div "play_arrow" at bounding box center [143, 311] width 40 height 29
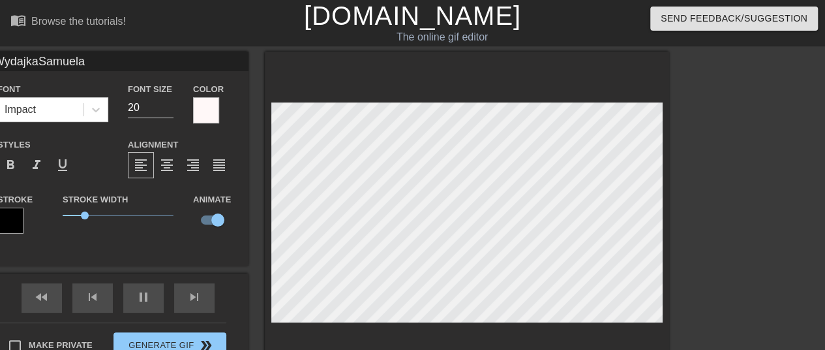
click at [771, 155] on div at bounding box center [783, 247] width 196 height 391
